Goal: Find specific page/section: Find specific page/section

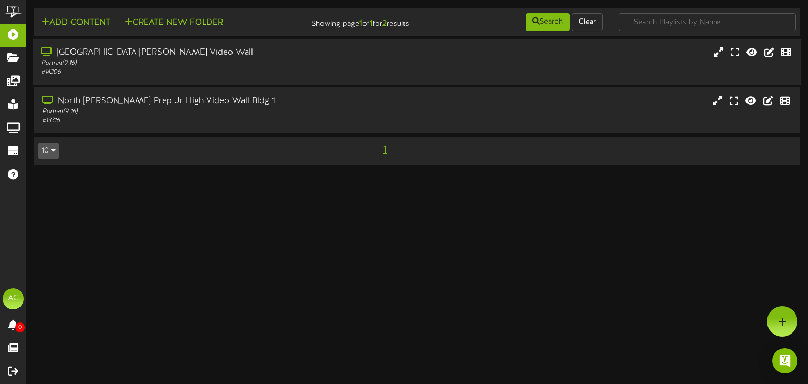
click at [162, 75] on div "# 14206" at bounding box center [193, 72] width 304 height 9
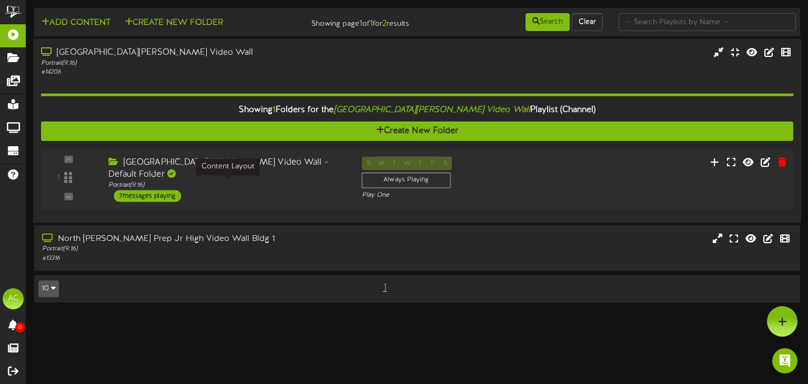
click at [243, 183] on div "Portrait ( 9:16 )" at bounding box center [226, 185] width 237 height 9
